Goal: Task Accomplishment & Management: Manage account settings

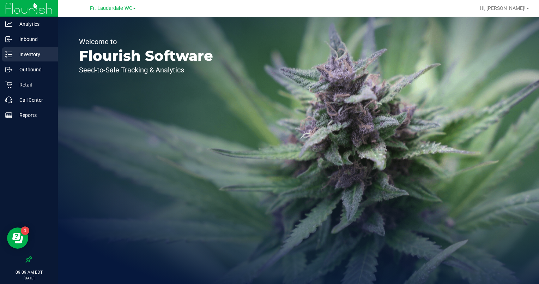
click at [32, 55] on p "Inventory" at bounding box center [33, 54] width 42 height 8
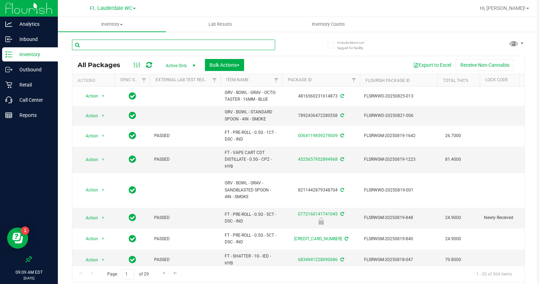
click at [170, 44] on input "text" at bounding box center [173, 45] width 203 height 11
type input "arz"
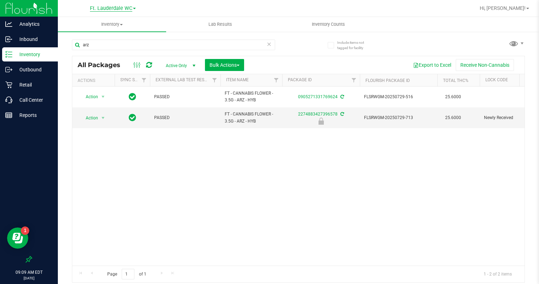
click at [125, 8] on span "Ft. Lauderdale WC" at bounding box center [111, 8] width 42 height 6
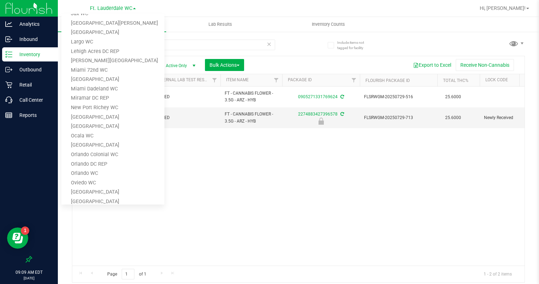
scroll to position [282, 0]
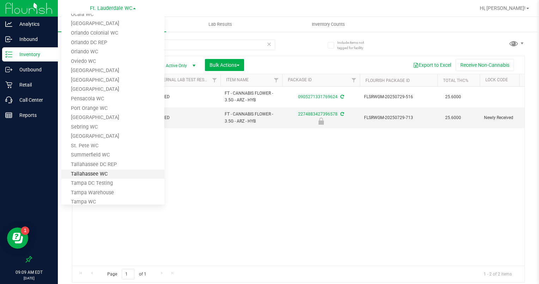
click at [95, 171] on link "Tallahassee WC" at bounding box center [112, 174] width 103 height 10
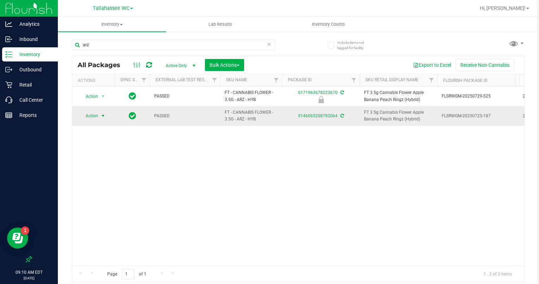
click at [103, 115] on span "select" at bounding box center [103, 116] width 6 height 6
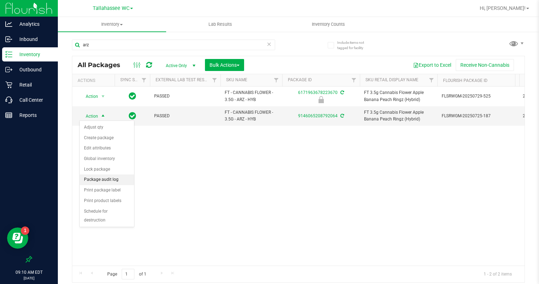
click at [97, 176] on li "Package audit log" at bounding box center [107, 179] width 54 height 11
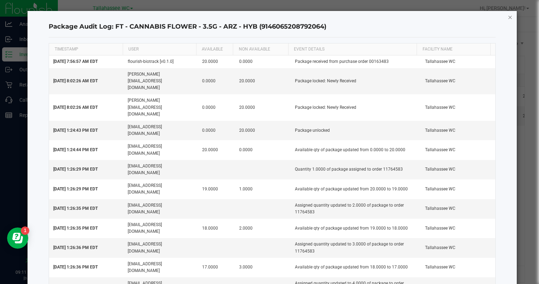
click at [508, 15] on icon "button" at bounding box center [510, 17] width 5 height 8
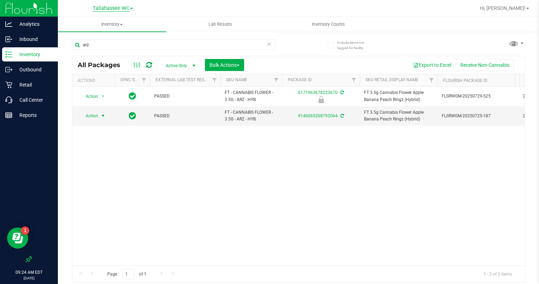
click at [111, 7] on span "Tallahassee WC" at bounding box center [111, 8] width 37 height 6
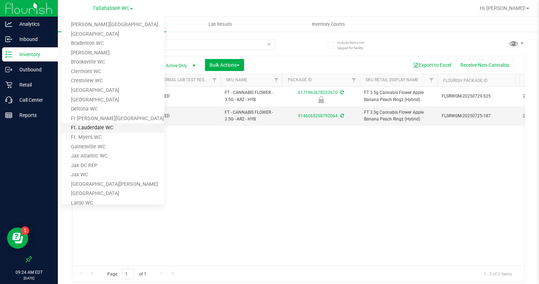
click at [92, 127] on link "Ft. Lauderdale WC" at bounding box center [112, 128] width 103 height 10
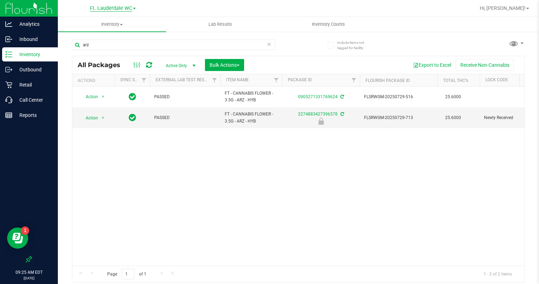
click at [125, 7] on span "Ft. Lauderdale WC" at bounding box center [111, 8] width 42 height 6
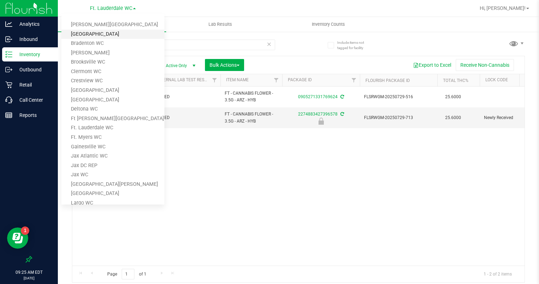
click at [100, 31] on link "[GEOGRAPHIC_DATA]" at bounding box center [112, 35] width 103 height 10
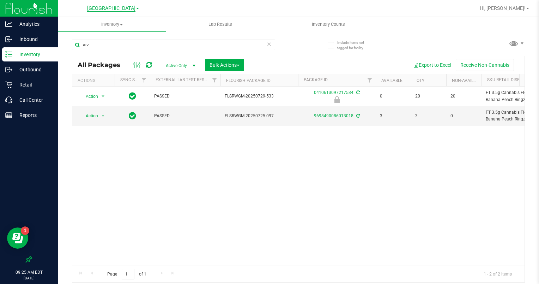
click at [130, 8] on span "[GEOGRAPHIC_DATA]" at bounding box center [111, 8] width 48 height 6
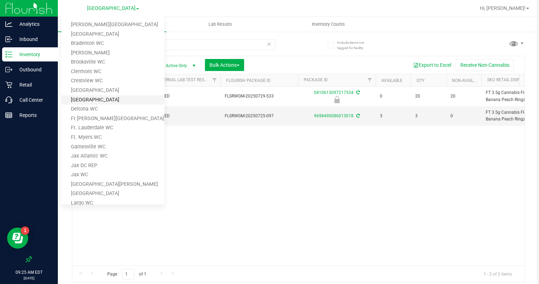
click at [81, 98] on link "[GEOGRAPHIC_DATA]" at bounding box center [112, 100] width 103 height 10
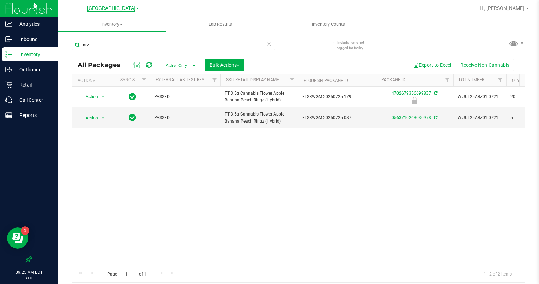
click at [127, 6] on span "[GEOGRAPHIC_DATA]" at bounding box center [111, 8] width 48 height 6
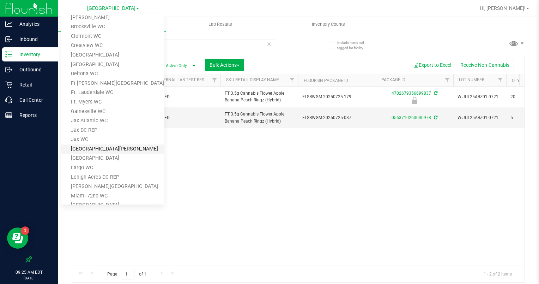
click at [84, 147] on link "[GEOGRAPHIC_DATA][PERSON_NAME]" at bounding box center [112, 149] width 103 height 10
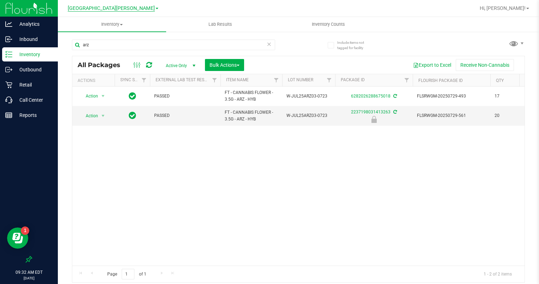
click at [125, 7] on span "[GEOGRAPHIC_DATA][PERSON_NAME]" at bounding box center [111, 8] width 87 height 6
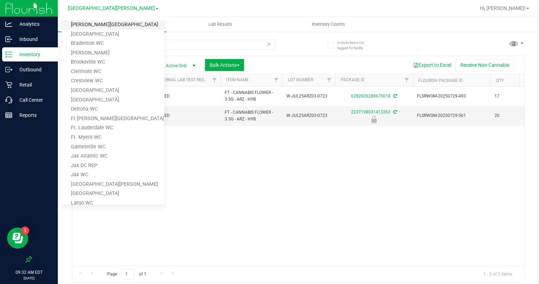
click at [101, 25] on link "[PERSON_NAME][GEOGRAPHIC_DATA]" at bounding box center [112, 25] width 103 height 10
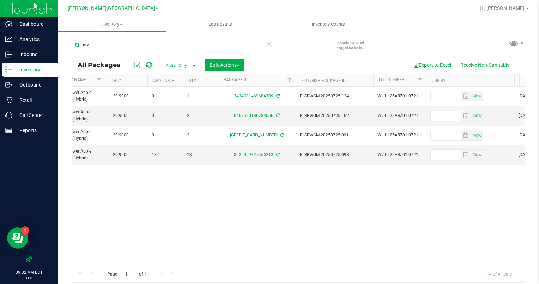
scroll to position [0, 264]
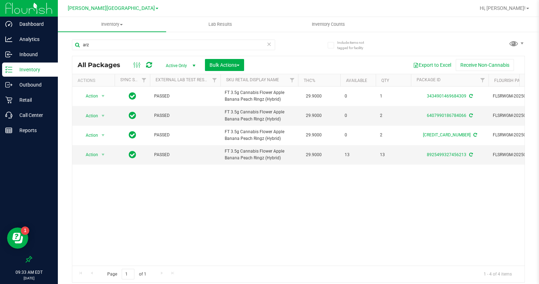
click at [201, 237] on div "Action Action Adjust qty Create package Edit attributes Global inventory Lock p…" at bounding box center [298, 175] width 452 height 179
click at [131, 10] on span "[PERSON_NAME][GEOGRAPHIC_DATA]" at bounding box center [111, 8] width 87 height 6
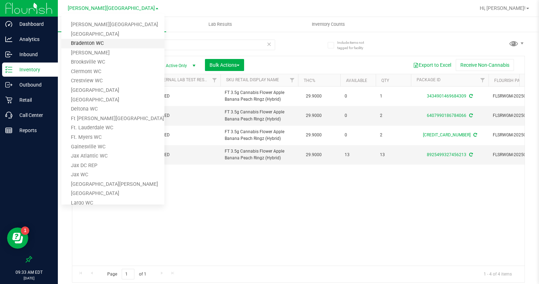
click at [89, 40] on link "Bradenton WC" at bounding box center [112, 44] width 103 height 10
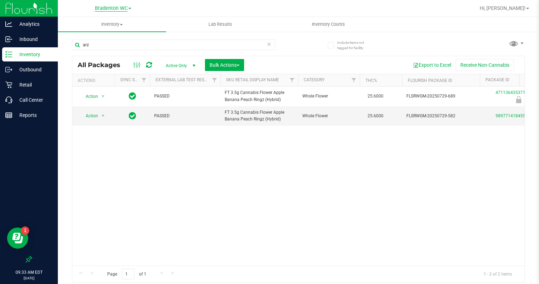
click at [100, 8] on span "Bradenton WC" at bounding box center [111, 8] width 33 height 6
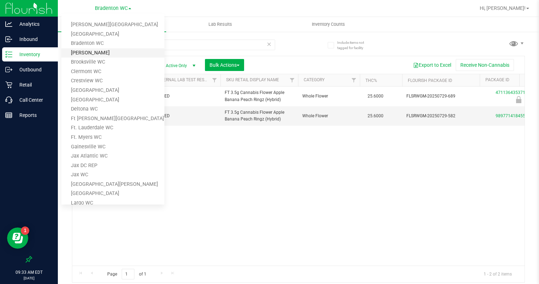
click at [78, 54] on link "[PERSON_NAME]" at bounding box center [112, 53] width 103 height 10
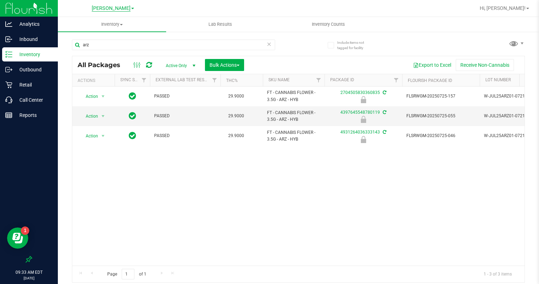
click at [103, 6] on span "[PERSON_NAME]" at bounding box center [111, 8] width 39 height 6
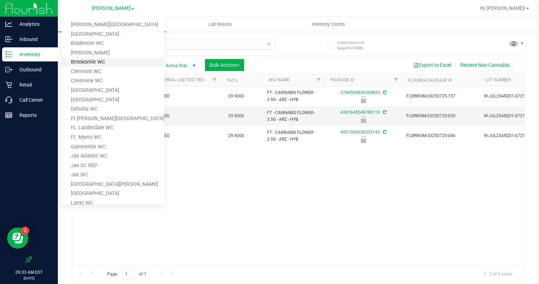
click at [86, 58] on link "Brooksville WC" at bounding box center [112, 62] width 103 height 10
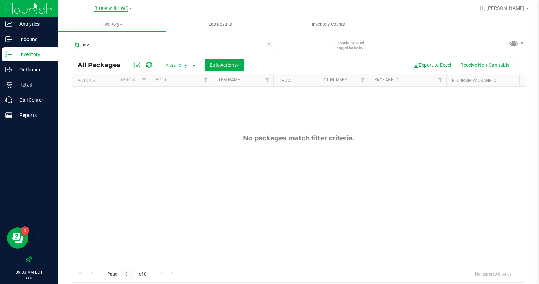
click at [112, 6] on span "Brooksville WC" at bounding box center [111, 8] width 34 height 6
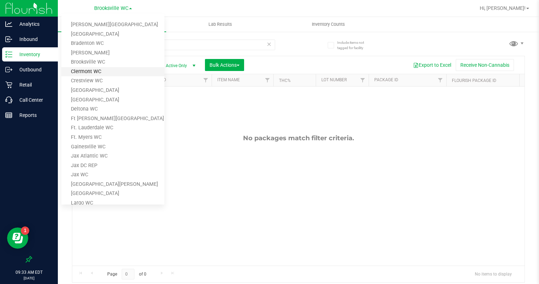
click at [89, 68] on link "Clermont WC" at bounding box center [112, 72] width 103 height 10
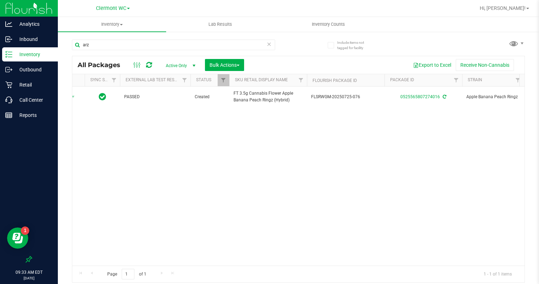
scroll to position [0, 110]
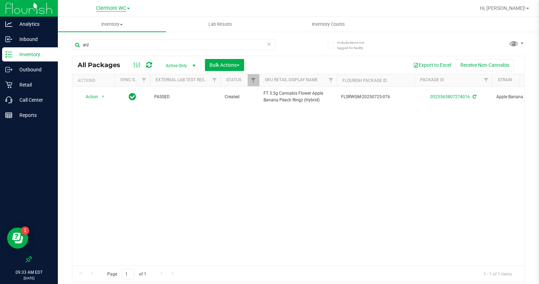
click at [112, 6] on span "Clermont WC" at bounding box center [111, 8] width 30 height 6
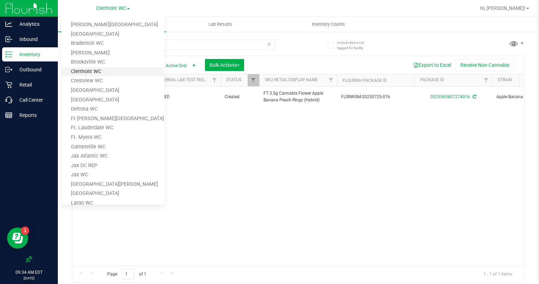
click at [89, 69] on link "Clermont WC" at bounding box center [112, 72] width 103 height 10
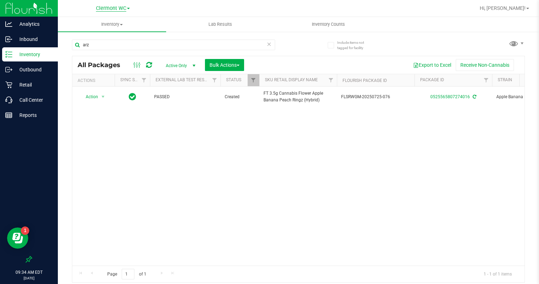
click at [121, 8] on span "Clermont WC" at bounding box center [111, 8] width 30 height 6
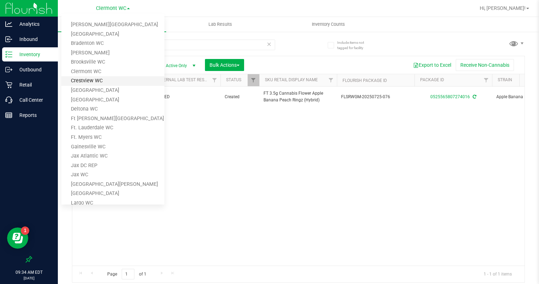
click at [85, 80] on link "Crestview WC" at bounding box center [112, 81] width 103 height 10
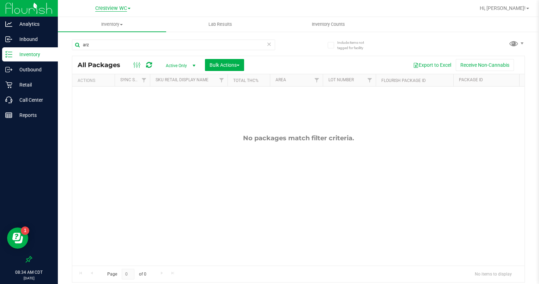
click at [118, 7] on span "Crestview WC" at bounding box center [111, 8] width 32 height 6
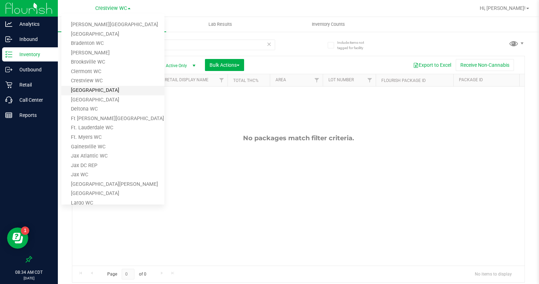
click at [92, 89] on link "[GEOGRAPHIC_DATA]" at bounding box center [112, 91] width 103 height 10
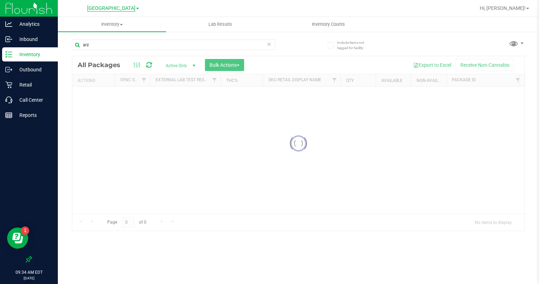
click at [104, 7] on span "[GEOGRAPHIC_DATA]" at bounding box center [111, 8] width 48 height 6
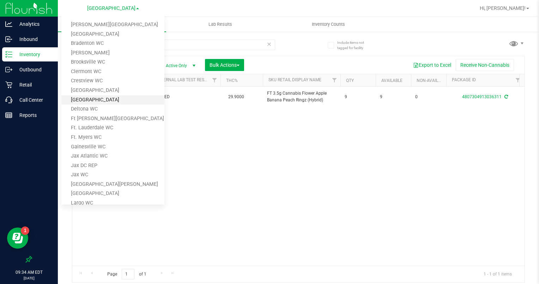
click at [87, 98] on link "[GEOGRAPHIC_DATA]" at bounding box center [112, 100] width 103 height 10
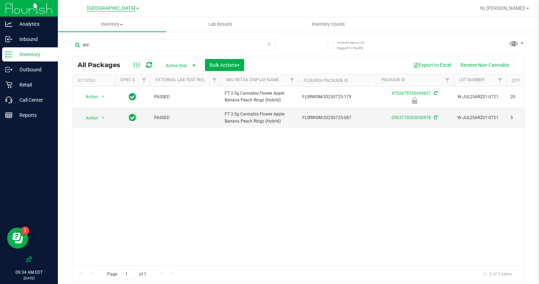
click at [126, 8] on span "[GEOGRAPHIC_DATA]" at bounding box center [111, 8] width 48 height 6
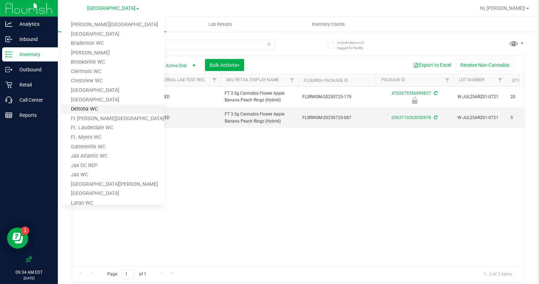
click at [86, 106] on link "Deltona WC" at bounding box center [112, 109] width 103 height 10
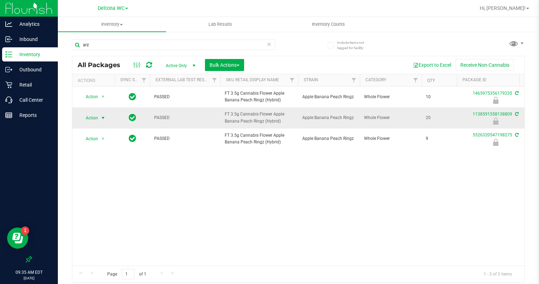
click at [103, 115] on span "select" at bounding box center [103, 118] width 6 height 6
click at [97, 194] on li "Unlock package" at bounding box center [102, 199] width 45 height 11
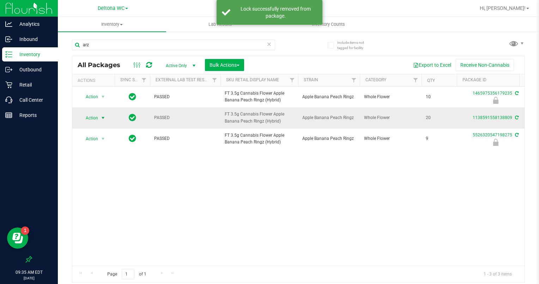
click at [101, 116] on span "select" at bounding box center [103, 118] width 6 height 6
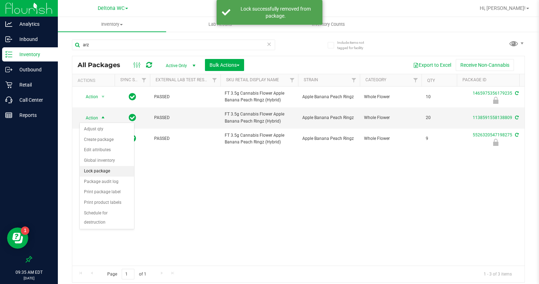
click at [99, 167] on li "Lock package" at bounding box center [107, 171] width 54 height 11
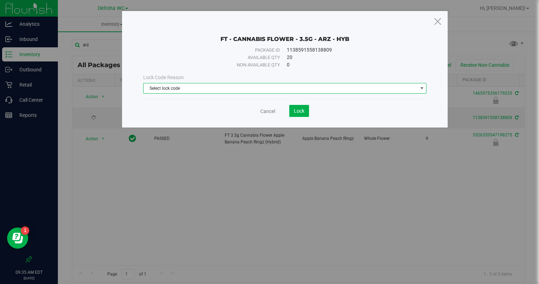
click at [228, 87] on span "Select lock code" at bounding box center [281, 88] width 274 height 10
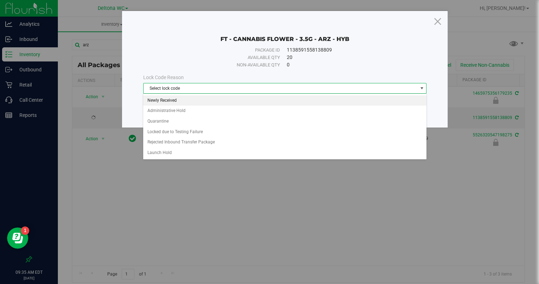
click at [192, 100] on li "Newly Received" at bounding box center [284, 100] width 283 height 11
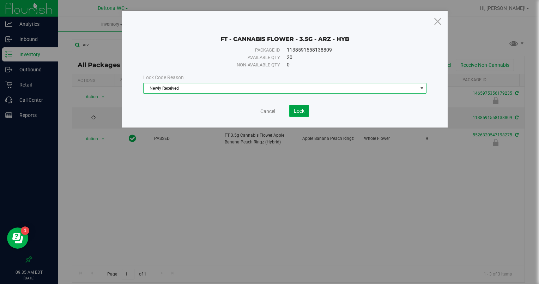
click at [292, 109] on button "Lock" at bounding box center [299, 111] width 20 height 12
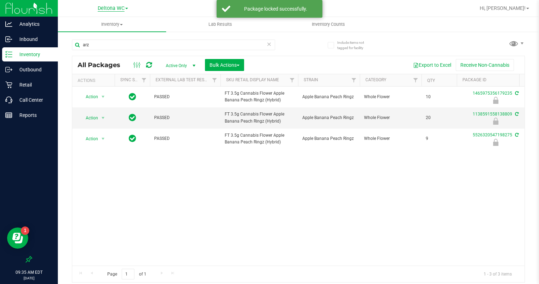
click at [119, 8] on span "Deltona WC" at bounding box center [111, 8] width 27 height 6
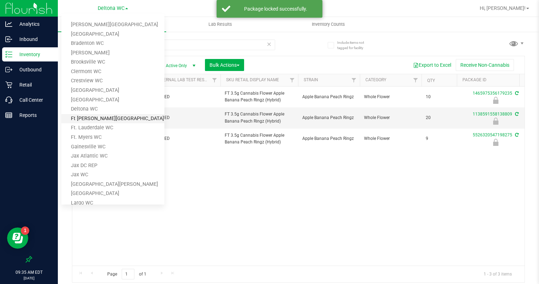
click at [90, 114] on link "Ft [PERSON_NAME][GEOGRAPHIC_DATA]" at bounding box center [112, 119] width 103 height 10
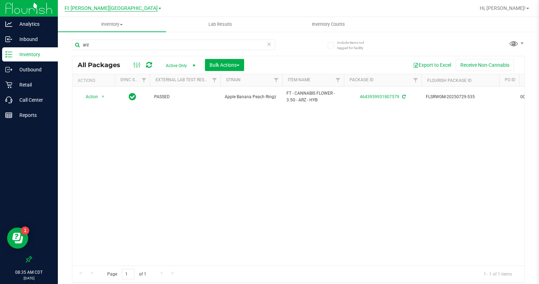
click at [122, 8] on span "Ft [PERSON_NAME][GEOGRAPHIC_DATA]" at bounding box center [111, 8] width 93 height 6
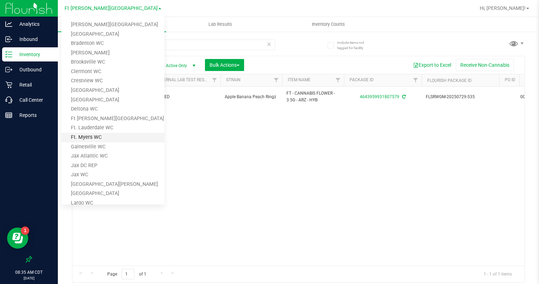
click at [87, 134] on link "Ft. Myers WC" at bounding box center [112, 138] width 103 height 10
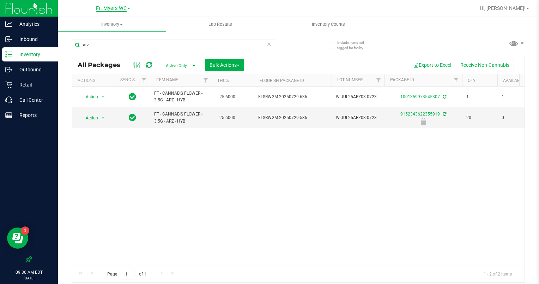
click at [117, 7] on span "Ft. Myers WC" at bounding box center [111, 8] width 31 height 6
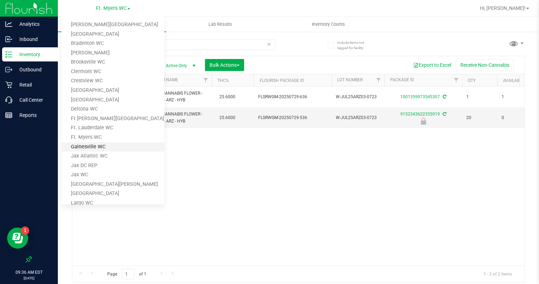
click at [88, 144] on link "Gainesville WC" at bounding box center [112, 147] width 103 height 10
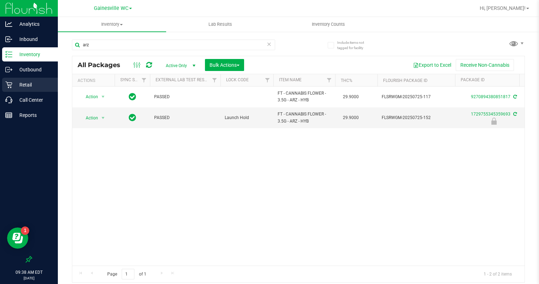
click at [36, 86] on p "Retail" at bounding box center [33, 84] width 42 height 8
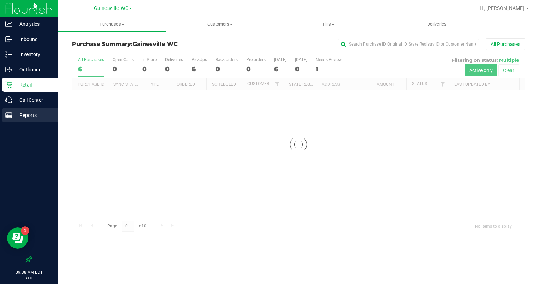
click at [41, 114] on p "Reports" at bounding box center [33, 115] width 42 height 8
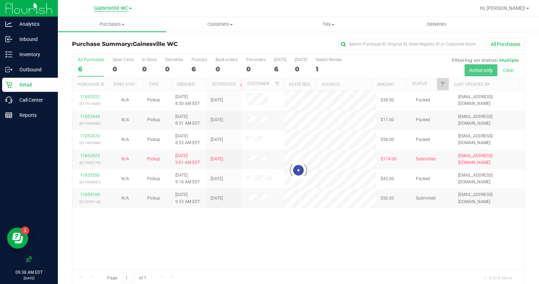
click at [119, 5] on span "Gainesville WC" at bounding box center [111, 8] width 35 height 6
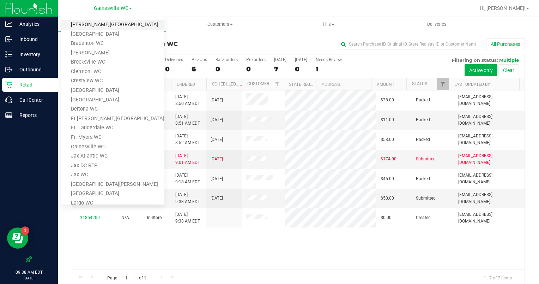
click at [93, 22] on link "[PERSON_NAME][GEOGRAPHIC_DATA]" at bounding box center [112, 25] width 103 height 10
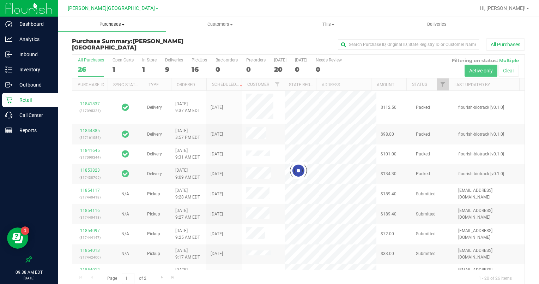
click at [117, 25] on span "Purchases" at bounding box center [112, 24] width 108 height 6
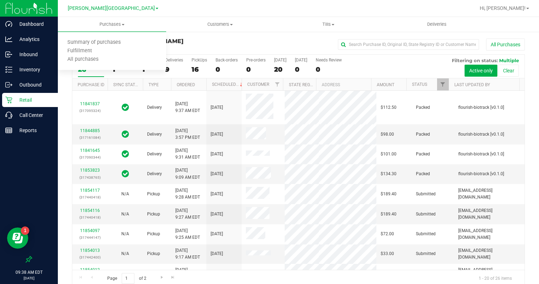
click at [195, 41] on h3 "Purchase Summary: Bonita Springs WC" at bounding box center [147, 44] width 151 height 12
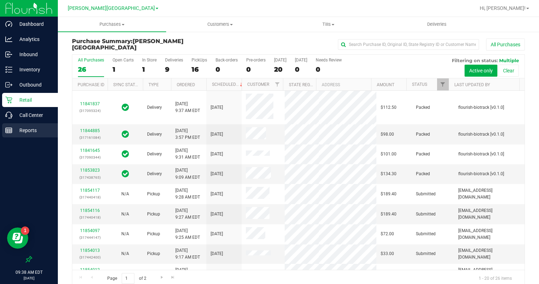
click at [38, 133] on p "Reports" at bounding box center [33, 130] width 42 height 8
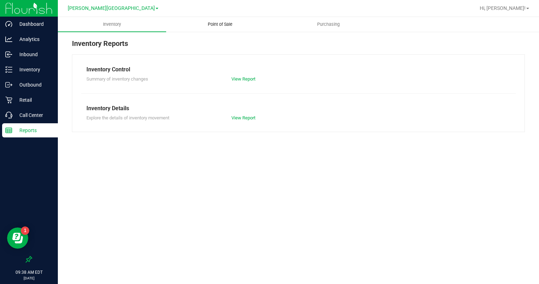
click at [223, 23] on span "Point of Sale" at bounding box center [220, 24] width 44 height 6
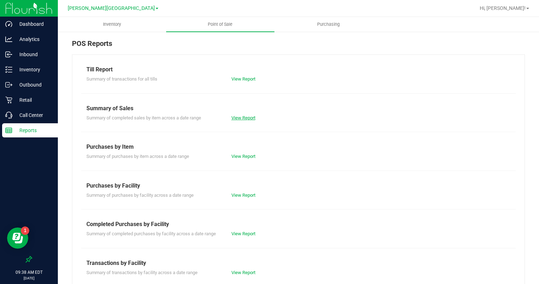
click at [244, 117] on link "View Report" at bounding box center [243, 117] width 24 height 5
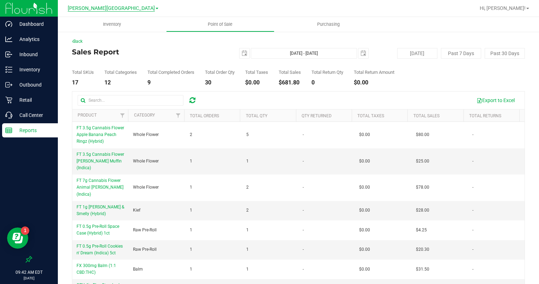
click at [96, 8] on span "[PERSON_NAME][GEOGRAPHIC_DATA]" at bounding box center [111, 8] width 87 height 6
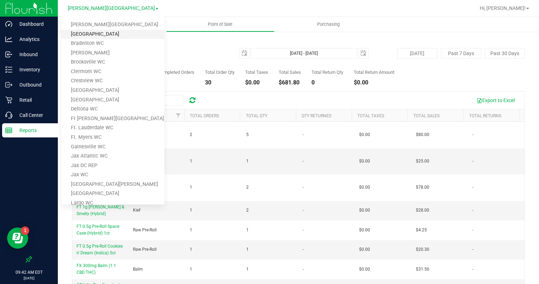
click at [92, 31] on link "[GEOGRAPHIC_DATA]" at bounding box center [112, 35] width 103 height 10
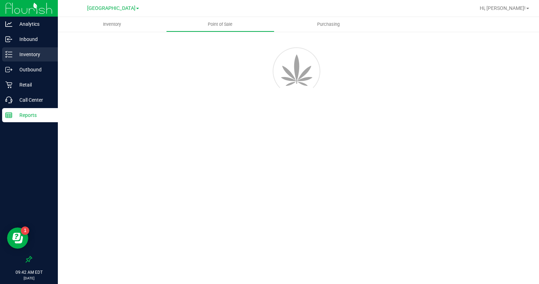
click at [32, 54] on p "Inventory" at bounding box center [33, 54] width 42 height 8
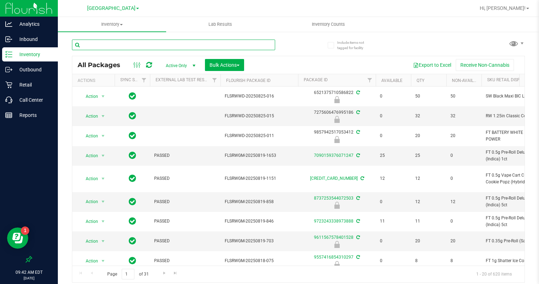
click at [121, 42] on input "text" at bounding box center [173, 45] width 203 height 11
type input "arz"
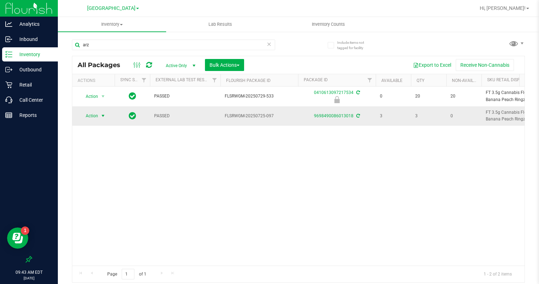
click at [101, 111] on span "select" at bounding box center [103, 116] width 9 height 10
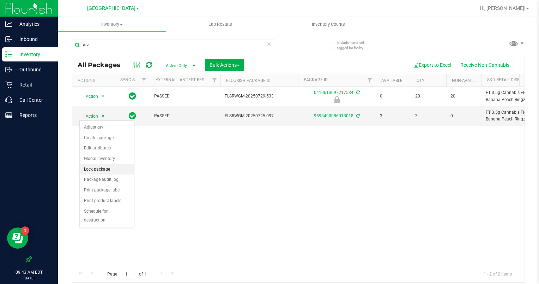
click at [101, 169] on li "Lock package" at bounding box center [107, 169] width 54 height 11
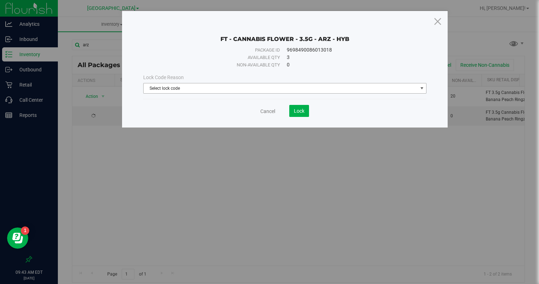
click at [225, 87] on span "Select lock code" at bounding box center [281, 88] width 274 height 10
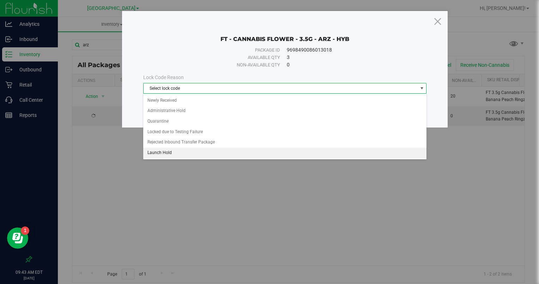
click at [167, 149] on li "Launch Hold" at bounding box center [284, 152] width 283 height 11
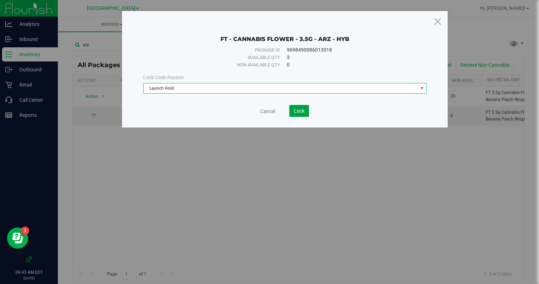
click at [303, 112] on span "Lock" at bounding box center [299, 111] width 11 height 6
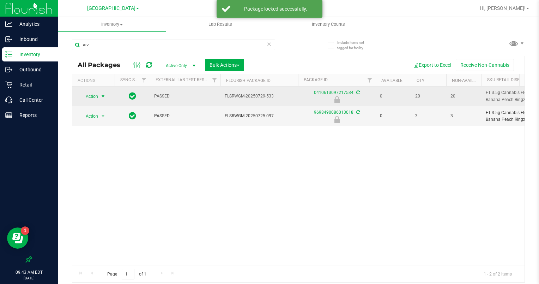
click at [103, 95] on span "select" at bounding box center [103, 96] width 6 height 6
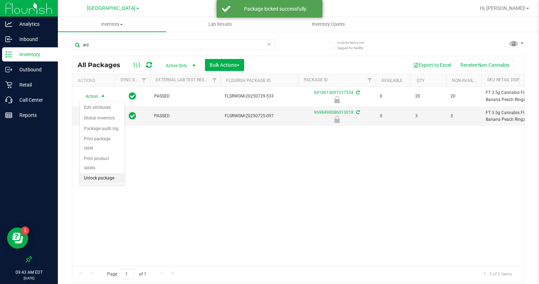
click at [103, 173] on li "Unlock package" at bounding box center [102, 178] width 45 height 11
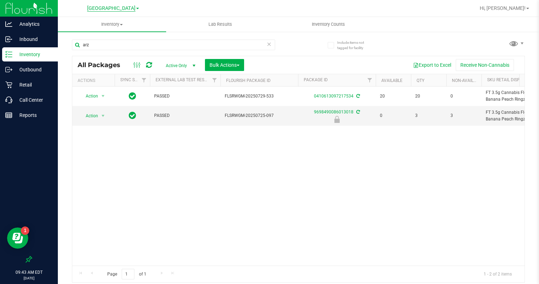
click at [125, 10] on span "[GEOGRAPHIC_DATA]" at bounding box center [111, 8] width 48 height 6
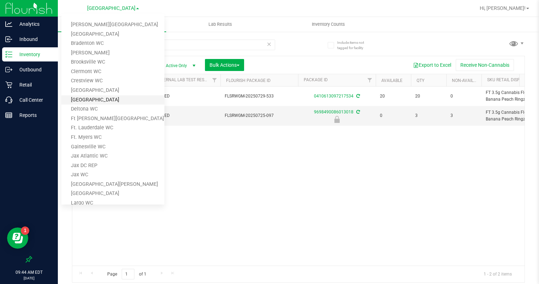
click at [93, 96] on link "[GEOGRAPHIC_DATA]" at bounding box center [112, 100] width 103 height 10
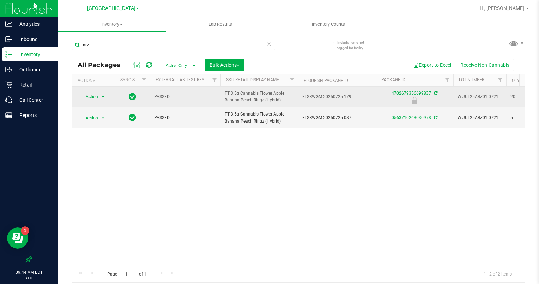
click at [101, 97] on span "select" at bounding box center [103, 97] width 6 height 6
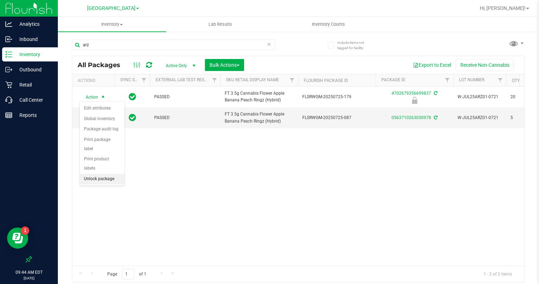
click at [99, 174] on li "Unlock package" at bounding box center [102, 179] width 45 height 11
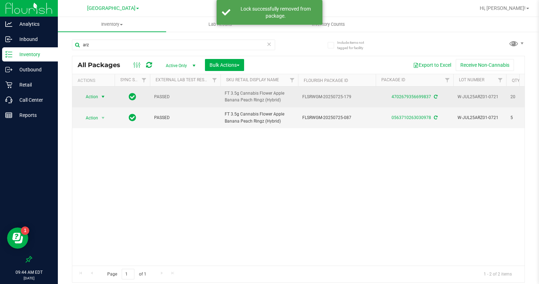
click at [105, 96] on span "select" at bounding box center [103, 97] width 6 height 6
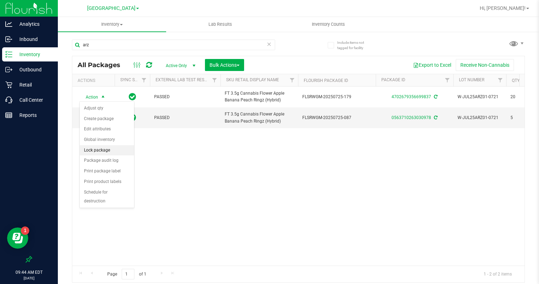
click at [100, 147] on li "Lock package" at bounding box center [107, 150] width 54 height 11
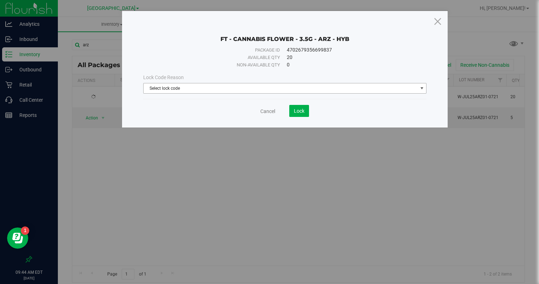
click at [182, 87] on span "Select lock code" at bounding box center [281, 88] width 274 height 10
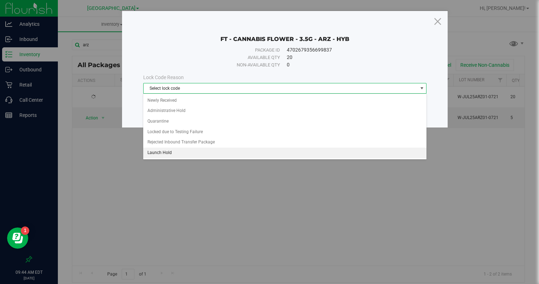
click at [162, 149] on li "Launch Hold" at bounding box center [284, 152] width 283 height 11
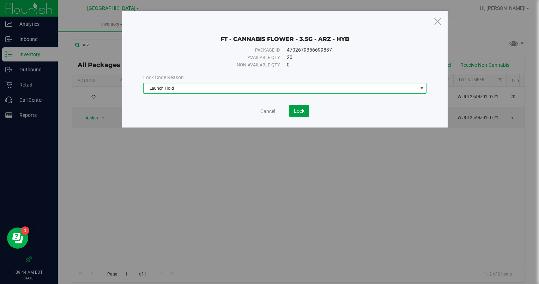
click at [289, 111] on button "Lock" at bounding box center [299, 111] width 20 height 12
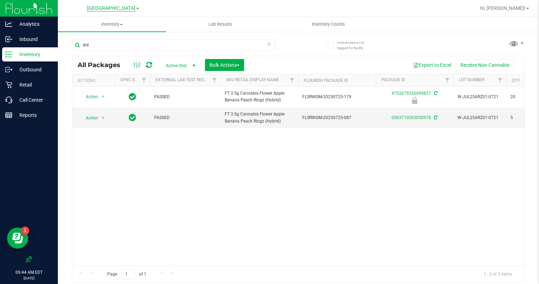
click at [103, 8] on span "[GEOGRAPHIC_DATA]" at bounding box center [111, 8] width 48 height 6
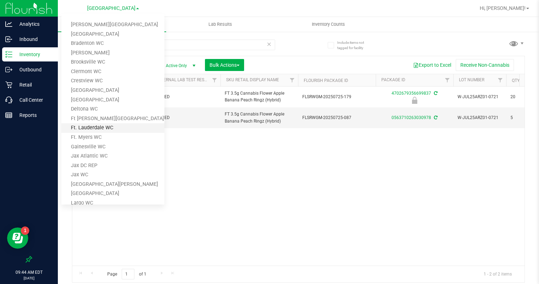
click at [98, 124] on link "Ft. Lauderdale WC" at bounding box center [112, 128] width 103 height 10
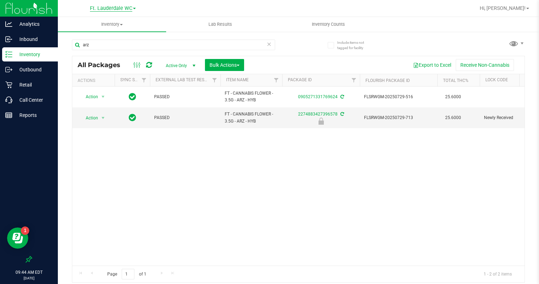
click at [127, 8] on span "Ft. Lauderdale WC" at bounding box center [111, 8] width 42 height 6
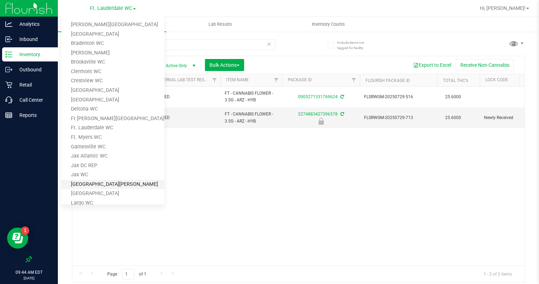
click at [82, 181] on link "[GEOGRAPHIC_DATA][PERSON_NAME]" at bounding box center [112, 185] width 103 height 10
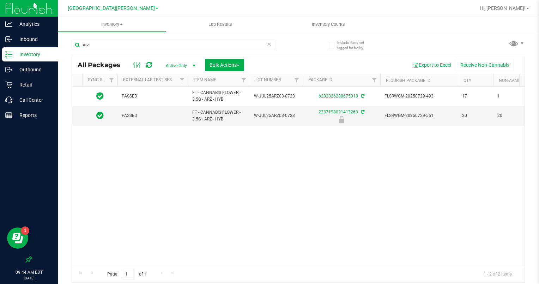
scroll to position [0, 105]
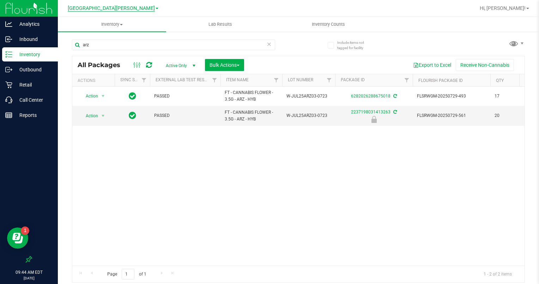
click at [103, 8] on span "[GEOGRAPHIC_DATA][PERSON_NAME]" at bounding box center [111, 8] width 87 height 6
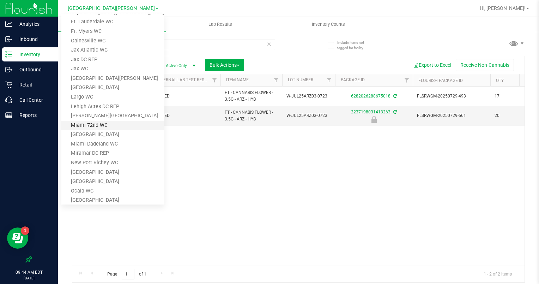
click at [92, 121] on link "Miami 72nd WC" at bounding box center [112, 126] width 103 height 10
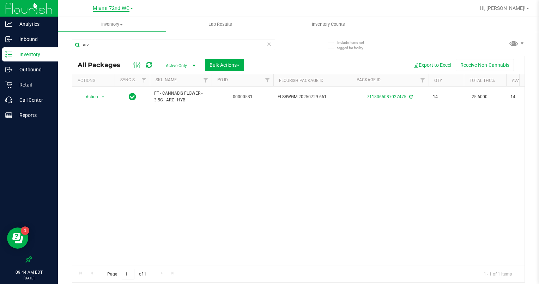
click at [119, 9] on span "Miami 72nd WC" at bounding box center [111, 8] width 37 height 6
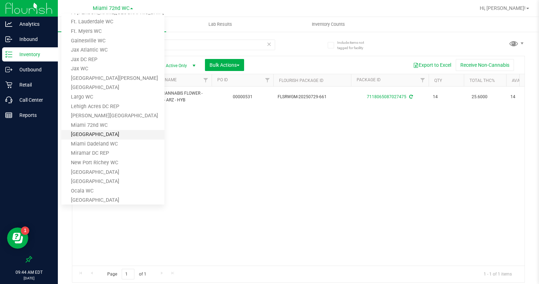
click at [89, 132] on link "[GEOGRAPHIC_DATA]" at bounding box center [112, 135] width 103 height 10
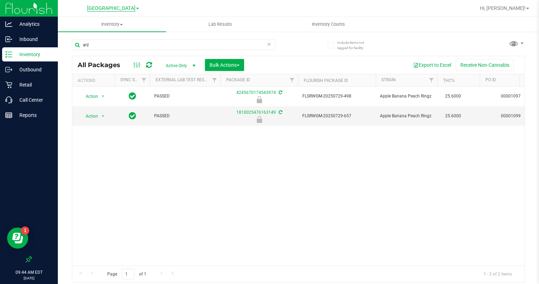
click at [107, 8] on span "[GEOGRAPHIC_DATA]" at bounding box center [111, 8] width 48 height 6
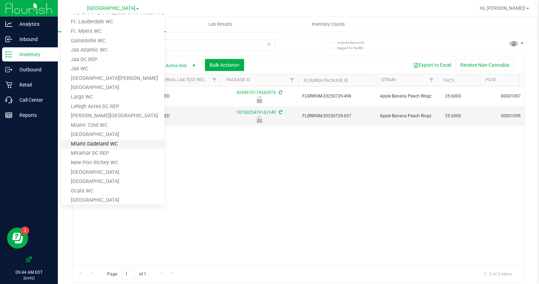
click at [94, 139] on link "Miami Dadeland WC" at bounding box center [112, 144] width 103 height 10
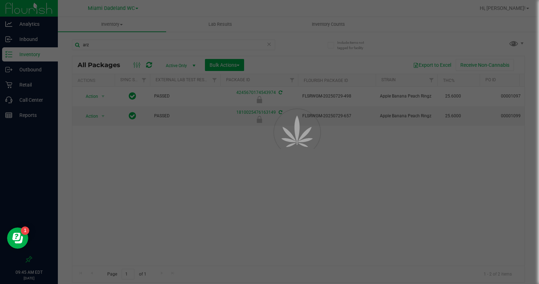
click at [417, 242] on div at bounding box center [269, 142] width 539 height 284
click at [399, 268] on div at bounding box center [269, 142] width 539 height 284
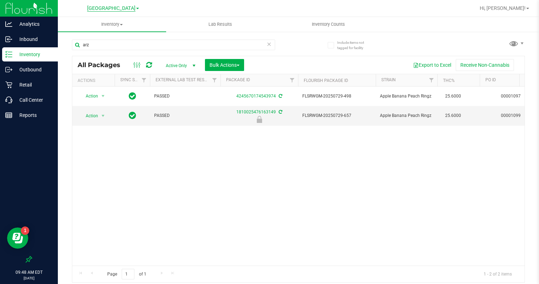
click at [105, 5] on span "[GEOGRAPHIC_DATA]" at bounding box center [111, 8] width 48 height 6
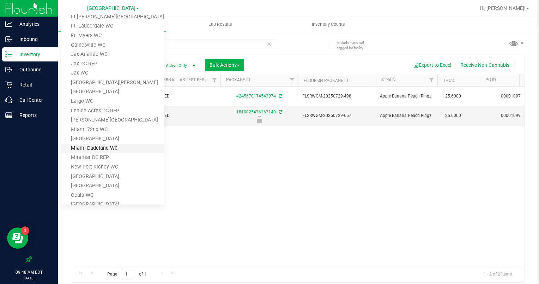
scroll to position [141, 0]
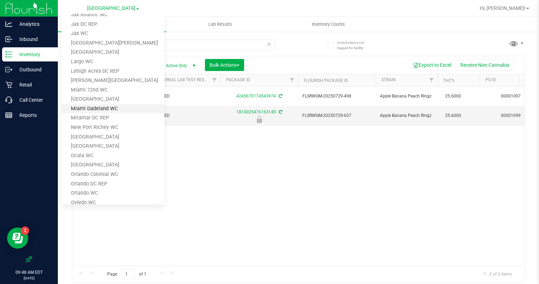
click at [119, 107] on link "Miami Dadeland WC" at bounding box center [112, 109] width 103 height 10
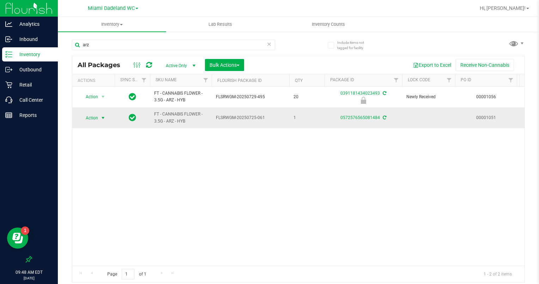
click at [92, 117] on span "Action" at bounding box center [88, 118] width 19 height 10
click at [191, 184] on div "Action Action Edit attributes Global inventory Package audit log Print package …" at bounding box center [298, 175] width 452 height 179
click at [128, 8] on span "Miami Dadeland WC" at bounding box center [111, 8] width 47 height 6
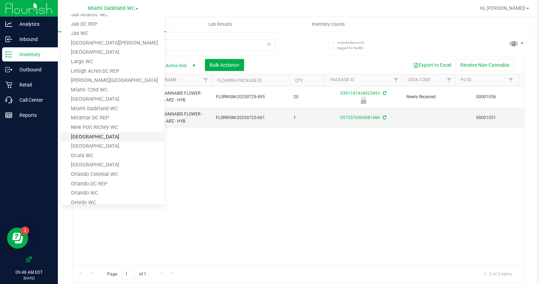
click at [116, 138] on link "[GEOGRAPHIC_DATA]" at bounding box center [112, 137] width 103 height 10
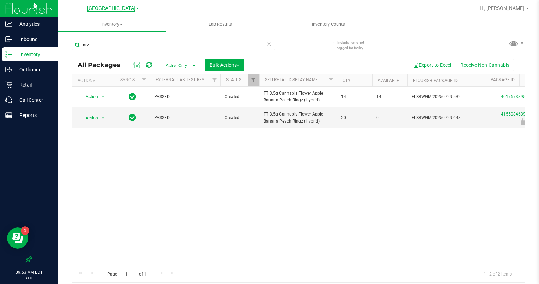
click at [101, 7] on span "[GEOGRAPHIC_DATA]" at bounding box center [111, 8] width 48 height 6
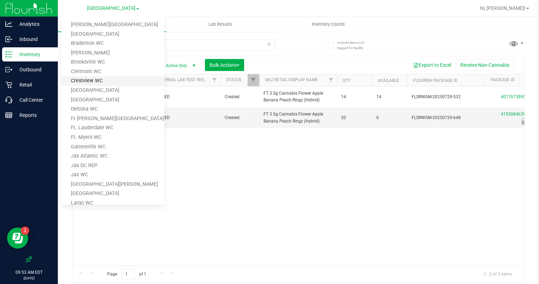
click at [91, 80] on link "Crestview WC" at bounding box center [112, 81] width 103 height 10
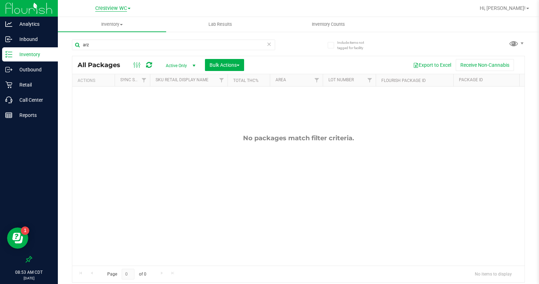
click at [123, 6] on span "Crestview WC" at bounding box center [111, 8] width 32 height 6
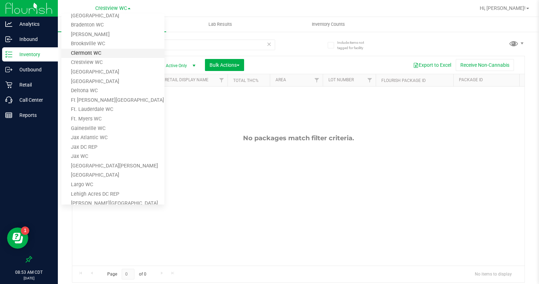
scroll to position [35, 0]
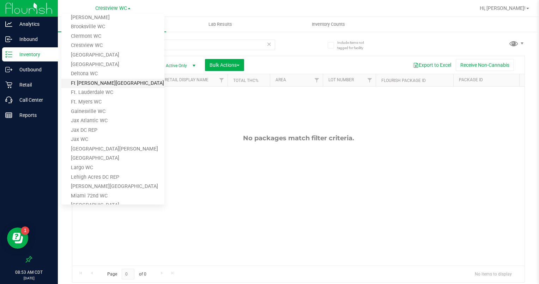
click at [99, 79] on link "Ft [PERSON_NAME][GEOGRAPHIC_DATA]" at bounding box center [112, 84] width 103 height 10
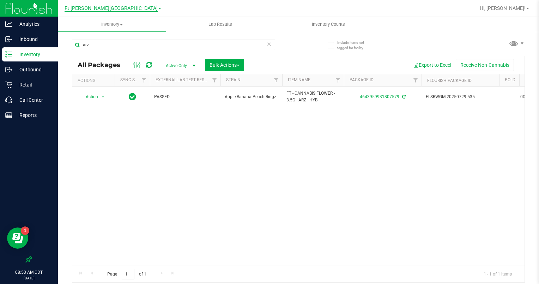
click at [128, 10] on span "Ft [PERSON_NAME][GEOGRAPHIC_DATA]" at bounding box center [111, 8] width 93 height 6
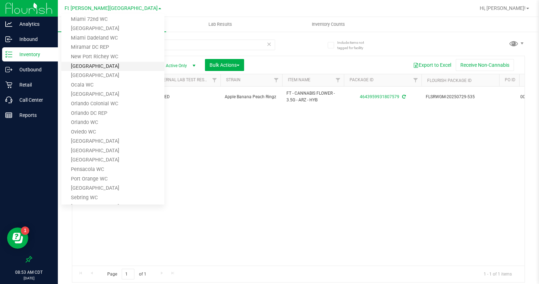
scroll to position [247, 0]
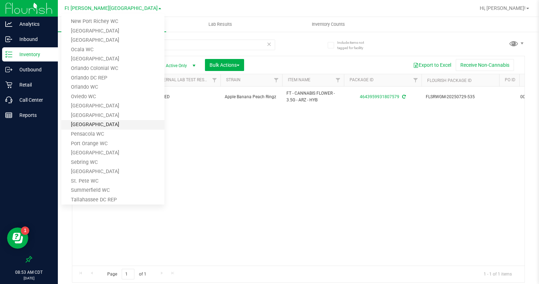
click at [93, 125] on link "[GEOGRAPHIC_DATA]" at bounding box center [112, 125] width 103 height 10
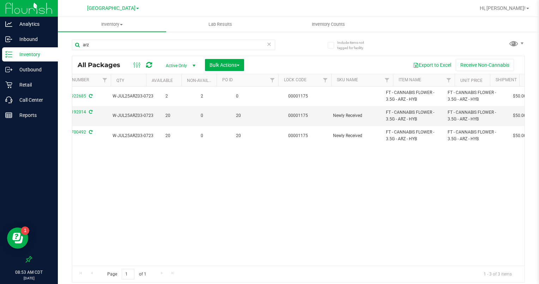
scroll to position [0, 521]
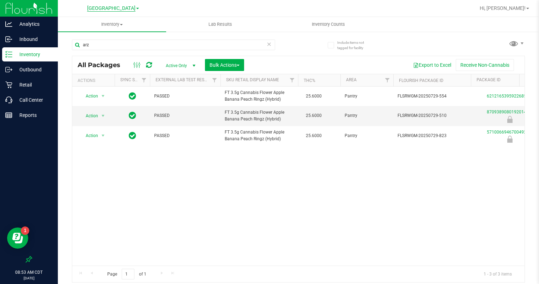
click at [122, 7] on span "[GEOGRAPHIC_DATA]" at bounding box center [111, 8] width 48 height 6
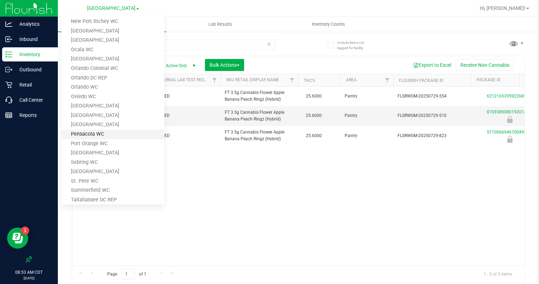
click at [93, 133] on link "Pensacola WC" at bounding box center [112, 134] width 103 height 10
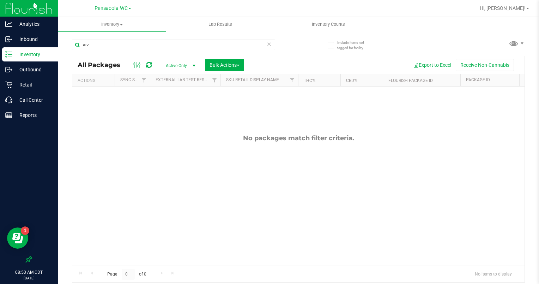
click at [117, 5] on link "Pensacola WC" at bounding box center [113, 8] width 37 height 7
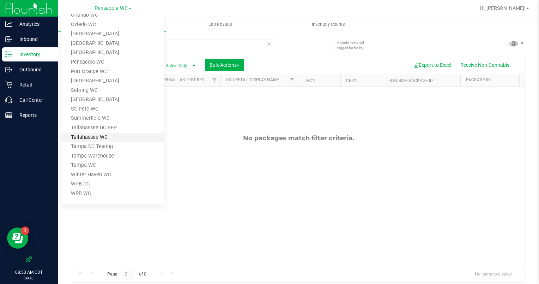
click at [93, 133] on link "Tallahassee WC" at bounding box center [112, 138] width 103 height 10
